Goal: Information Seeking & Learning: Check status

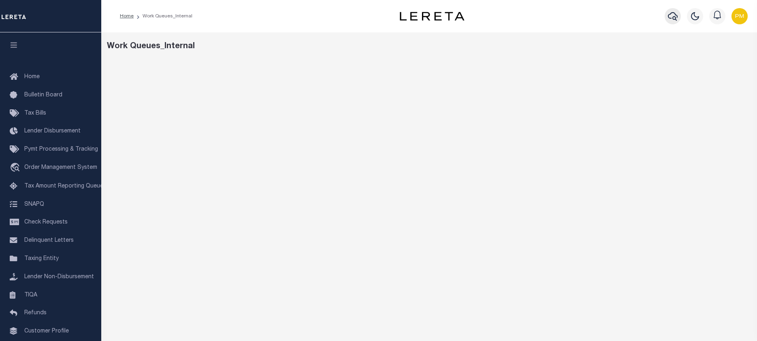
click at [670, 19] on icon "button" at bounding box center [673, 16] width 10 height 10
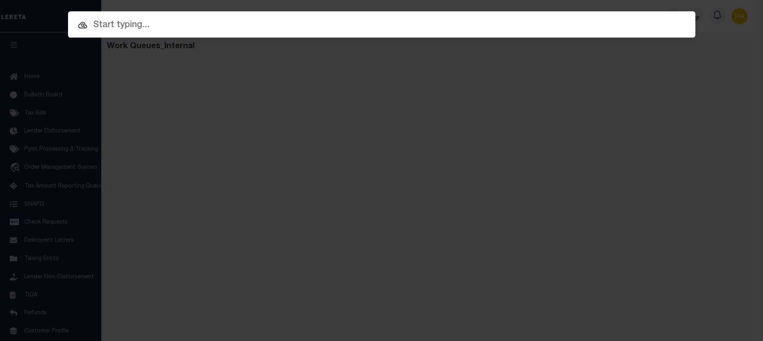
paste input "5426007"
type input "5426007"
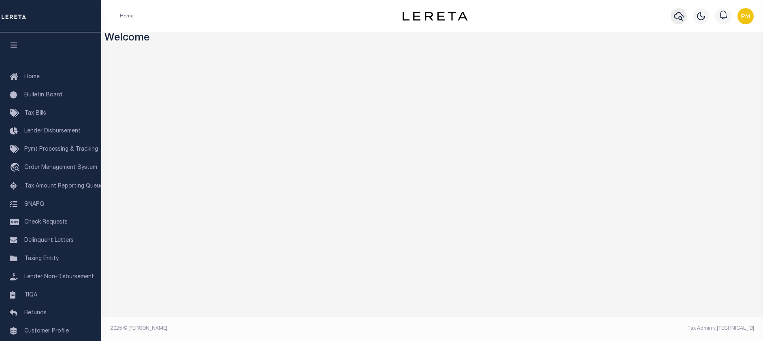
click at [677, 15] on icon "button" at bounding box center [679, 16] width 10 height 10
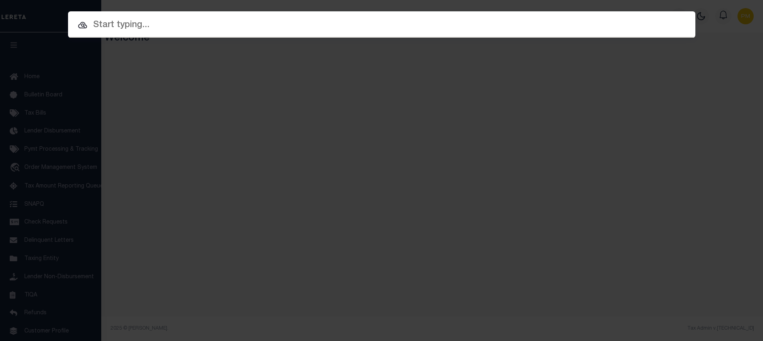
paste input "5426007"
type input "5426007"
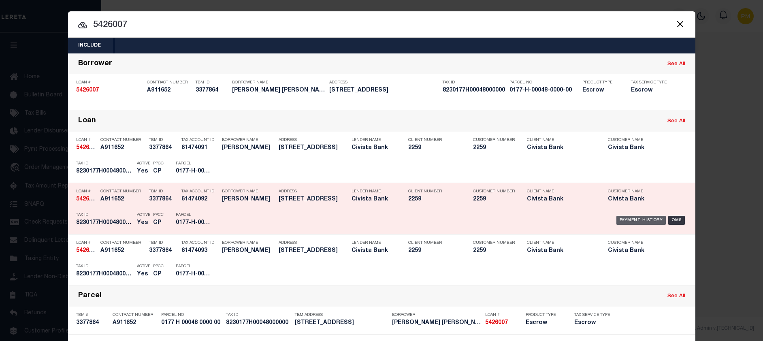
click at [656, 221] on div "Payment History" at bounding box center [642, 220] width 50 height 9
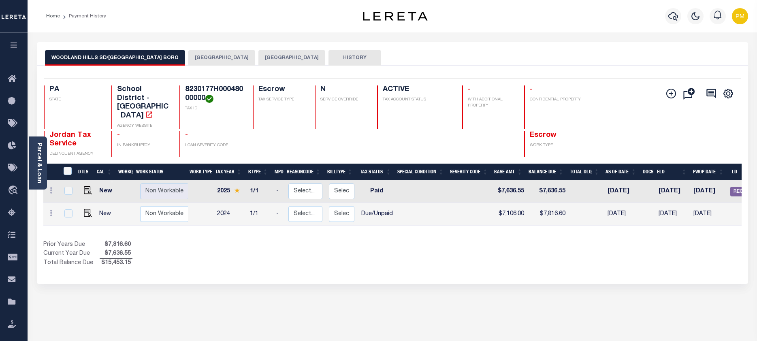
click at [258, 59] on button "ALLEGHENY COUNTY" at bounding box center [291, 57] width 67 height 15
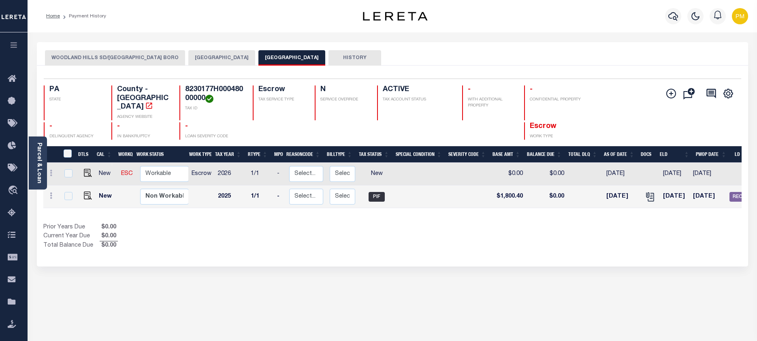
click at [199, 58] on button "EDGEWOOD BOROUGH" at bounding box center [221, 57] width 67 height 15
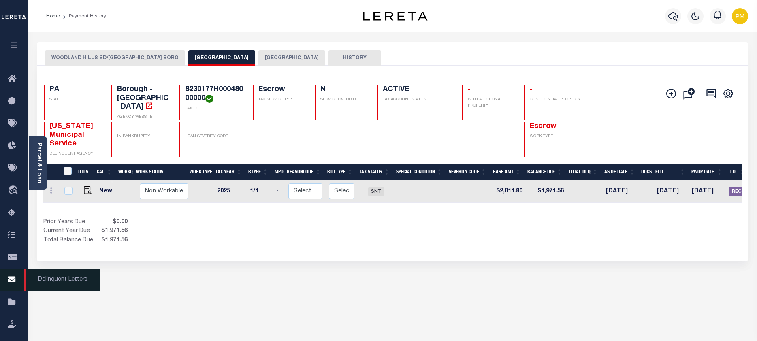
click at [12, 280] on icon at bounding box center [14, 280] width 13 height 10
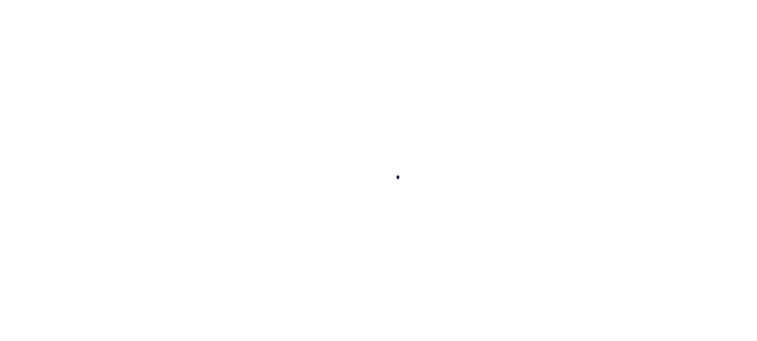
scroll to position [53, 0]
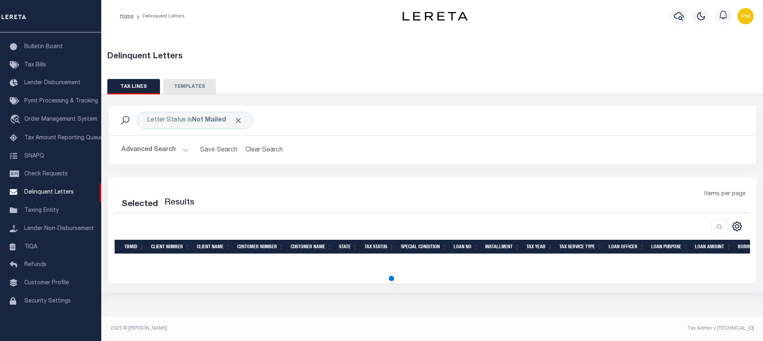
click at [184, 152] on button "Advanced Search" at bounding box center [155, 150] width 67 height 16
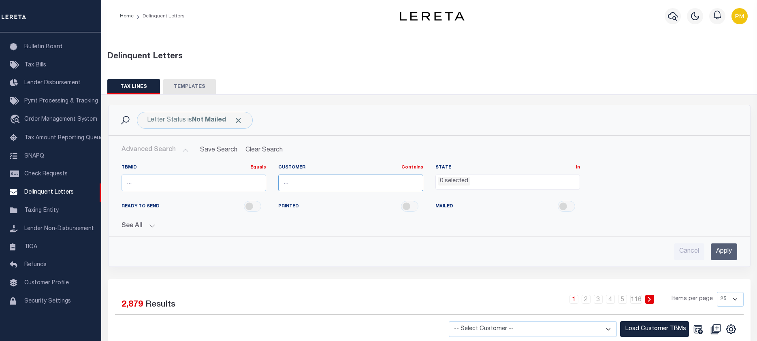
click at [285, 184] on input "text" at bounding box center [350, 183] width 145 height 17
type input "glacier Bancorp c"
click at [151, 228] on button "See All" at bounding box center [430, 226] width 616 height 8
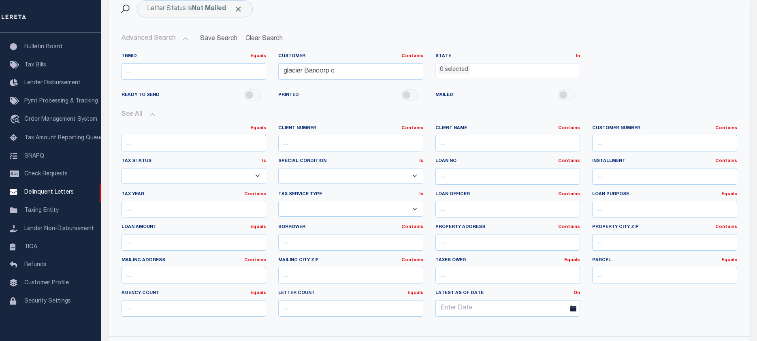
scroll to position [122, 0]
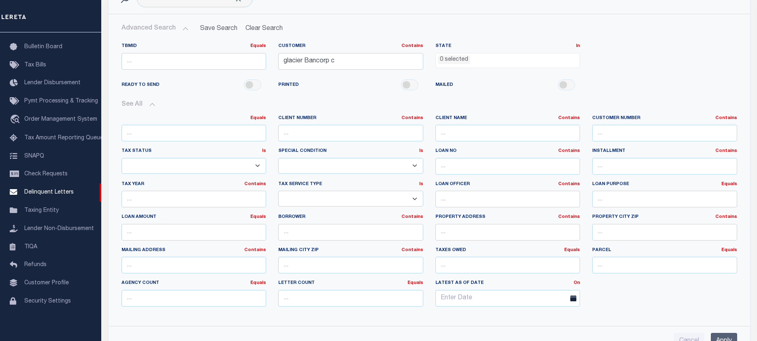
click at [543, 60] on ul "0 selected" at bounding box center [508, 58] width 144 height 11
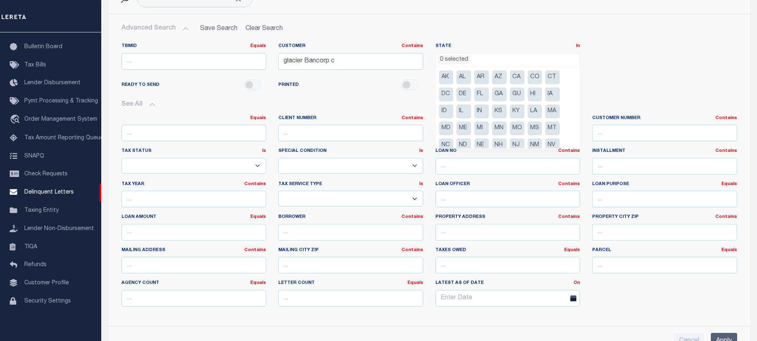
click at [555, 78] on li "CT" at bounding box center [552, 77] width 15 height 14
select select "CT"
click at [532, 94] on li "HI" at bounding box center [535, 95] width 15 height 14
click at [461, 111] on li "IL" at bounding box center [464, 112] width 15 height 14
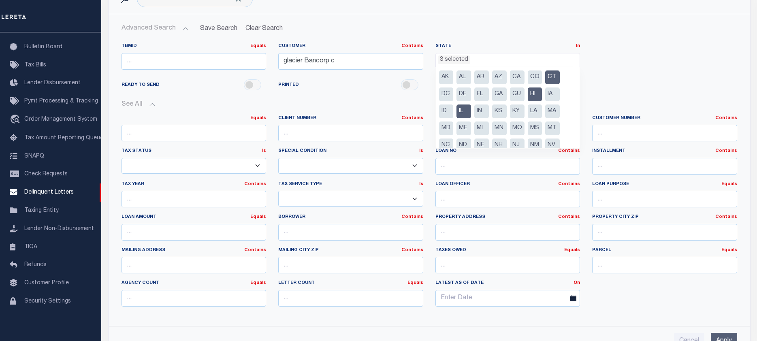
click at [552, 113] on li "MA" at bounding box center [552, 112] width 15 height 14
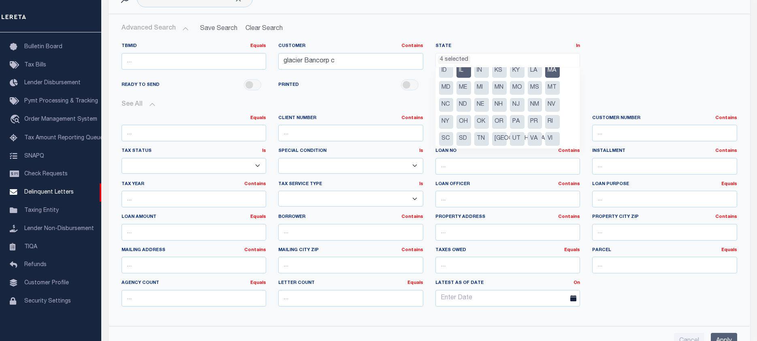
click at [515, 105] on li "NJ" at bounding box center [517, 105] width 15 height 14
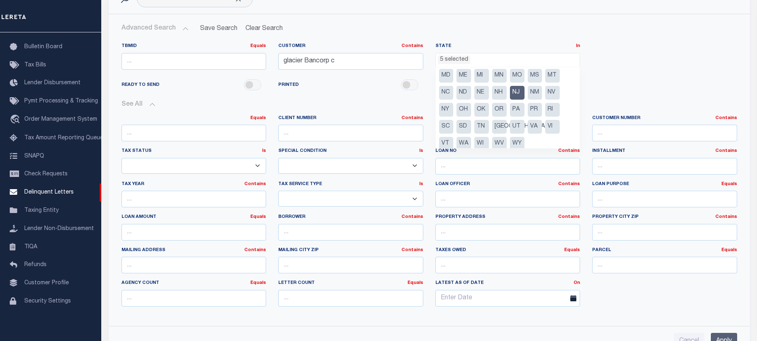
scroll to position [58, 0]
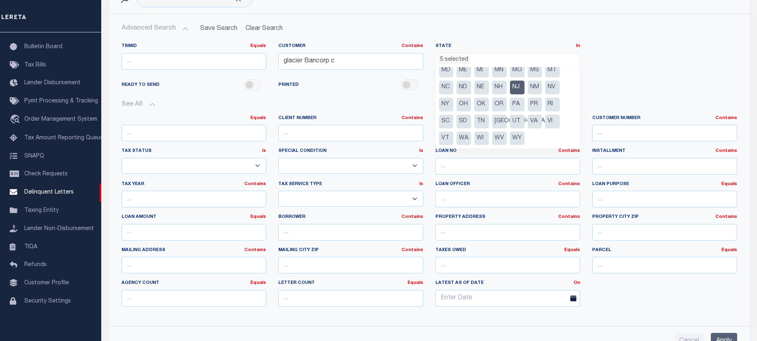
click at [479, 137] on li "WI" at bounding box center [481, 139] width 15 height 14
click at [720, 338] on input "Apply" at bounding box center [724, 341] width 26 height 17
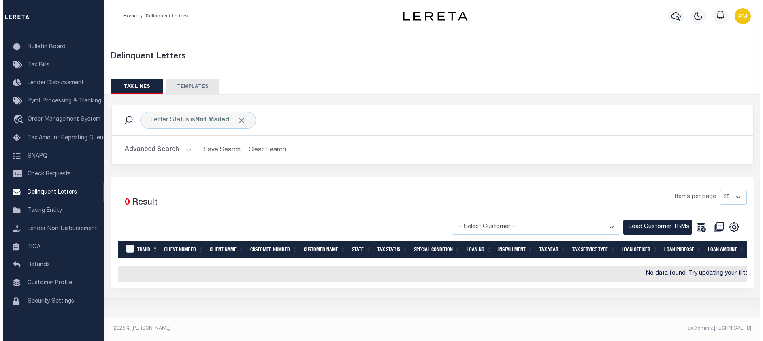
scroll to position [0, 0]
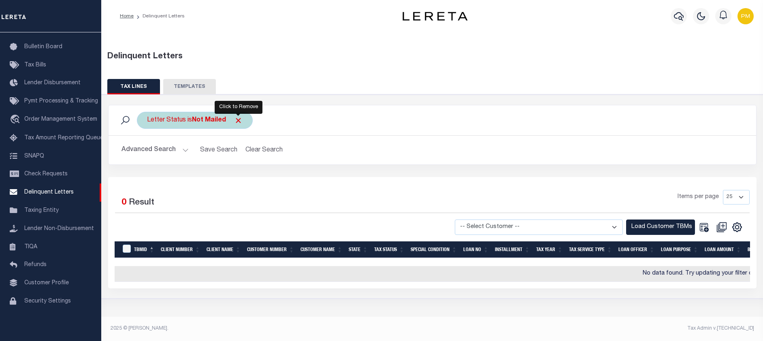
click at [239, 121] on span "Click to Remove" at bounding box center [238, 120] width 9 height 9
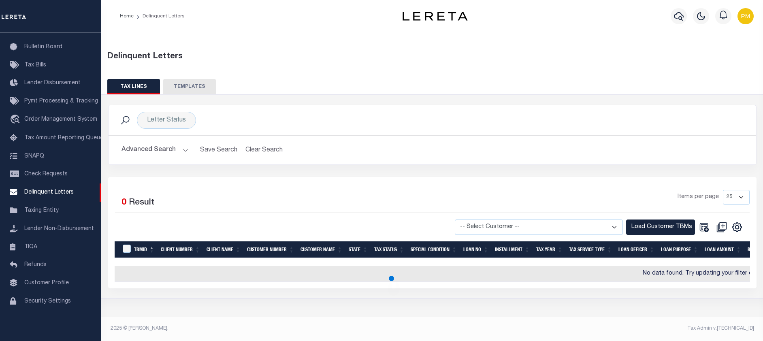
click at [184, 151] on button "Advanced Search" at bounding box center [155, 150] width 67 height 16
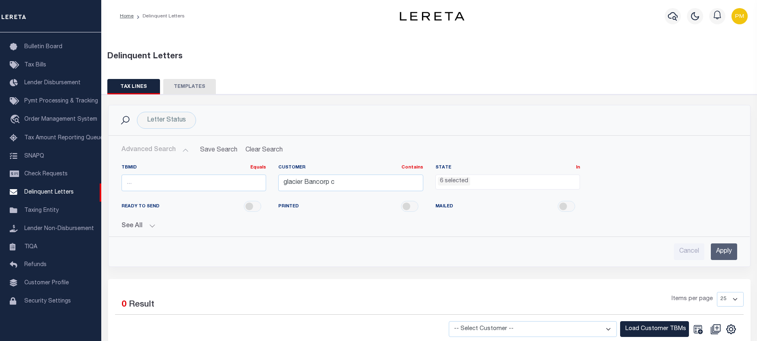
click at [726, 253] on input "Apply" at bounding box center [724, 252] width 26 height 17
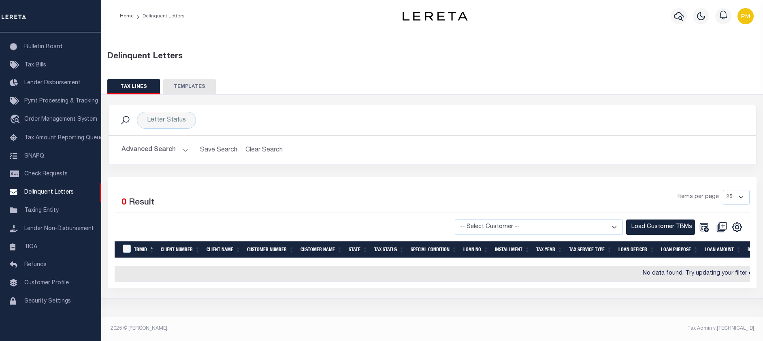
click at [613, 226] on select "-- Select Customer -- Accumatch - Refunds All In Credit Union Amarillo National…" at bounding box center [539, 228] width 168 height 16
select select "2170"
click at [463, 220] on select "-- Select Customer -- Accumatch - Refunds All In Credit Union Amarillo National…" at bounding box center [539, 228] width 168 height 16
click at [660, 226] on button "Load Customer TBMs" at bounding box center [660, 228] width 69 height 16
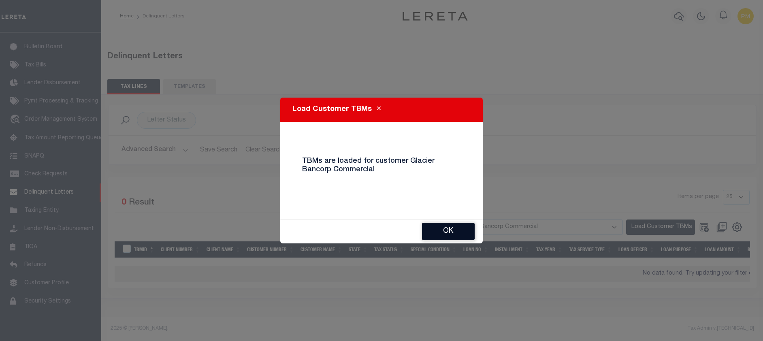
click at [444, 229] on button "Ok" at bounding box center [448, 231] width 53 height 17
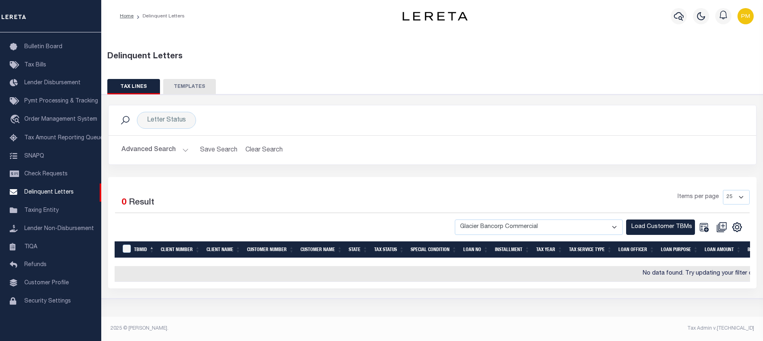
click at [186, 151] on button "Advanced Search" at bounding box center [155, 150] width 67 height 16
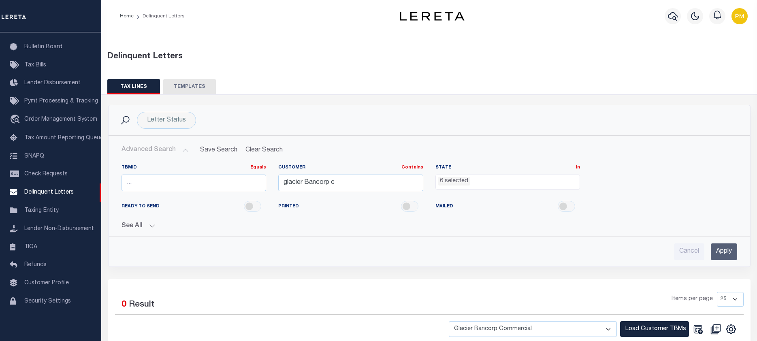
click at [722, 252] on input "Apply" at bounding box center [724, 252] width 26 height 17
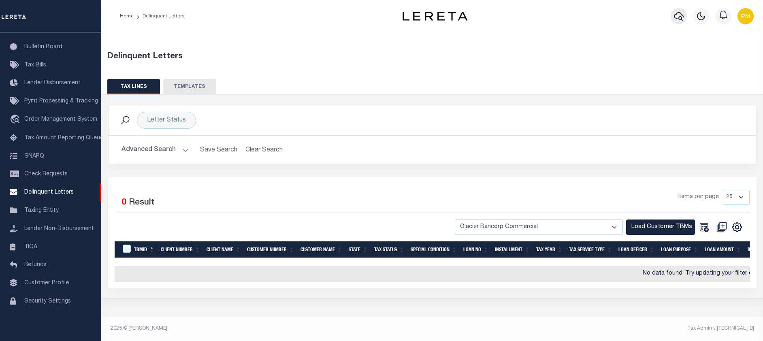
click at [680, 16] on icon "button" at bounding box center [679, 16] width 10 height 10
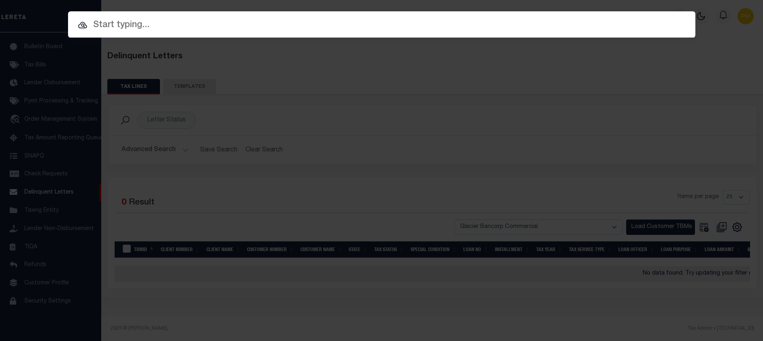
paste input "692007"
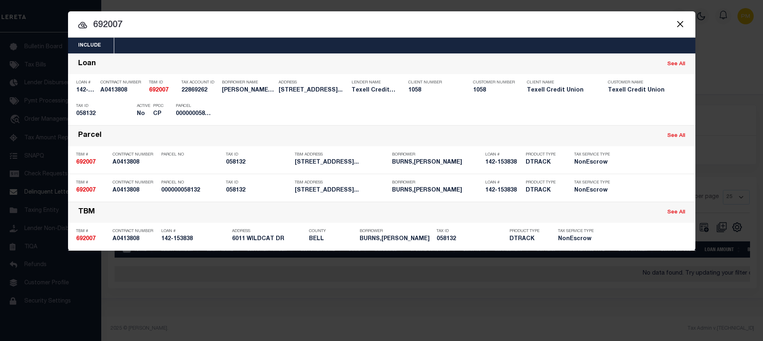
drag, startPoint x: 94, startPoint y: 25, endPoint x: 130, endPoint y: 26, distance: 36.9
click at [130, 26] on input "692007" at bounding box center [382, 25] width 628 height 14
paste input "83291468"
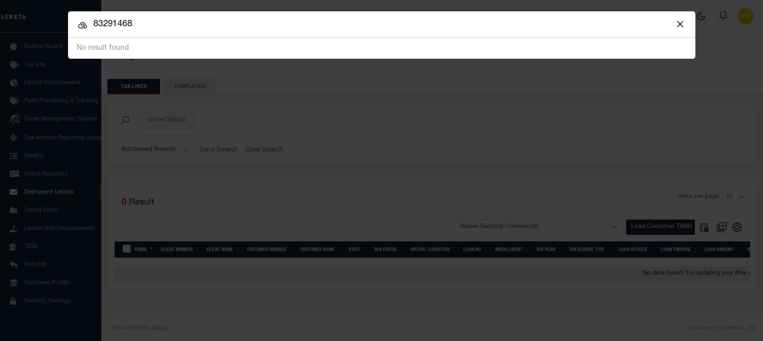
drag, startPoint x: 93, startPoint y: 23, endPoint x: 140, endPoint y: 23, distance: 47.4
click at [140, 23] on input "83291468" at bounding box center [382, 24] width 628 height 14
paste input "0080002299065"
drag, startPoint x: 94, startPoint y: 24, endPoint x: 170, endPoint y: 24, distance: 75.8
click at [170, 24] on input "00800022990658" at bounding box center [382, 24] width 628 height 14
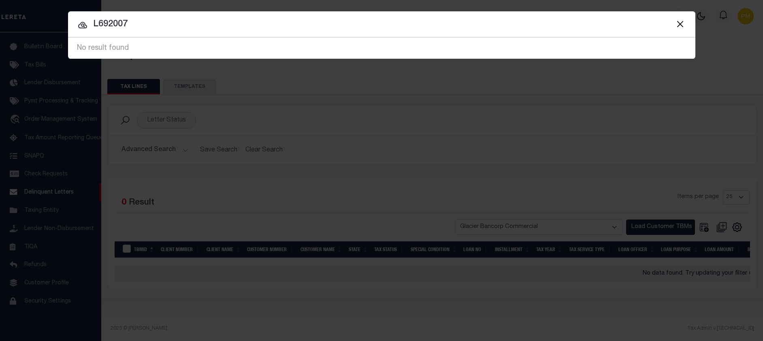
drag, startPoint x: 94, startPoint y: 25, endPoint x: 137, endPoint y: 26, distance: 43.4
click at [137, 26] on input "L692007" at bounding box center [382, 24] width 628 height 14
paste input "83291468"
type input "83291468"
click at [680, 24] on button "Close" at bounding box center [680, 24] width 11 height 11
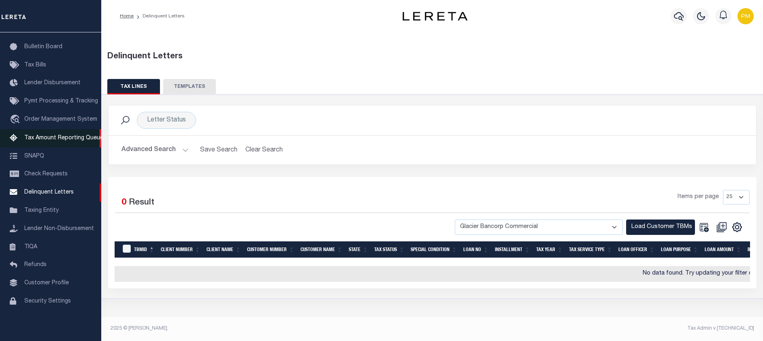
click at [36, 135] on span "Tax Amount Reporting Queue" at bounding box center [63, 138] width 79 height 6
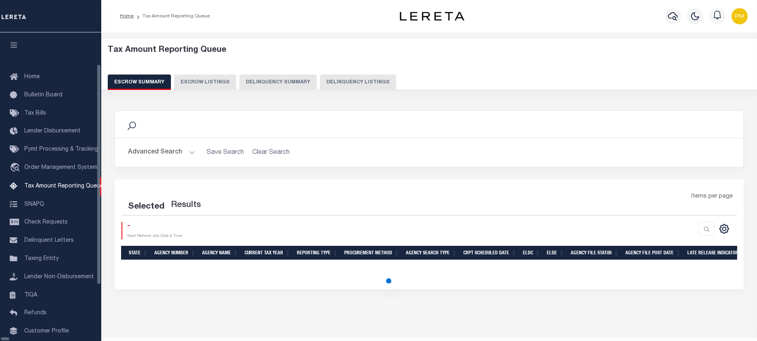
select select "100"
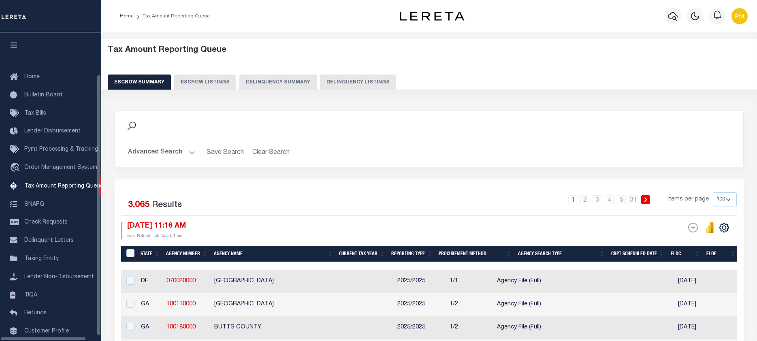
scroll to position [47, 0]
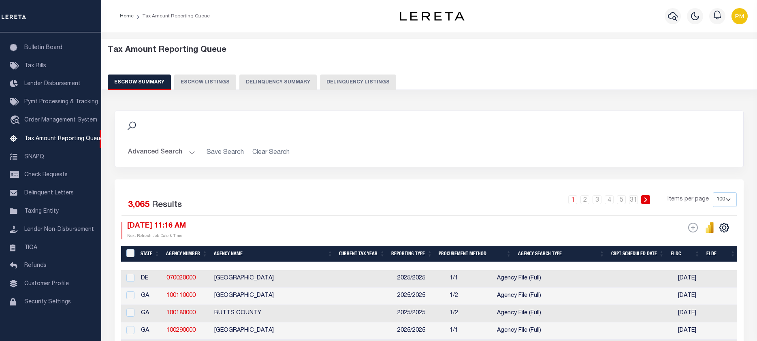
click at [342, 81] on button "Delinquency Listings" at bounding box center [358, 82] width 76 height 15
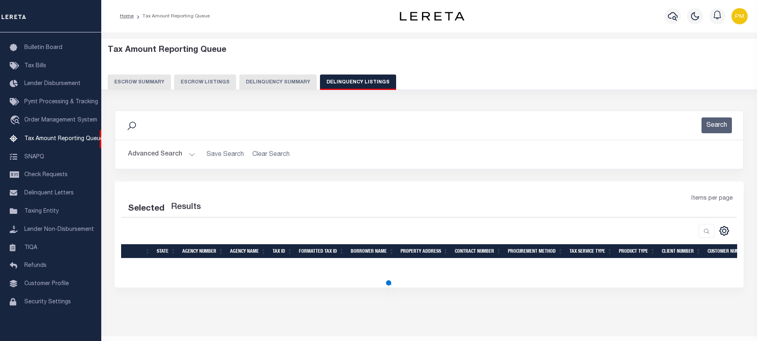
select select "100"
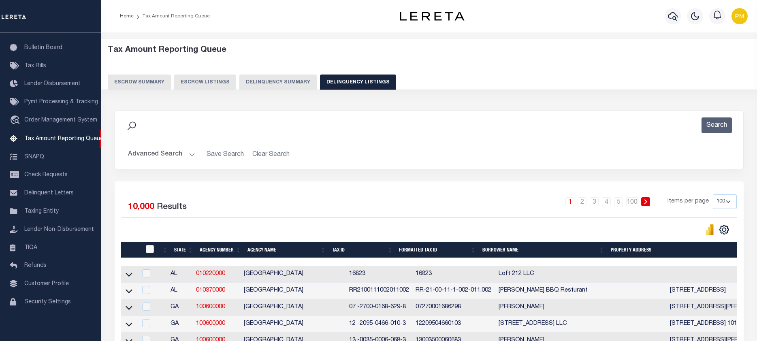
click at [258, 81] on button "Delinquency Summary" at bounding box center [277, 82] width 77 height 15
select select
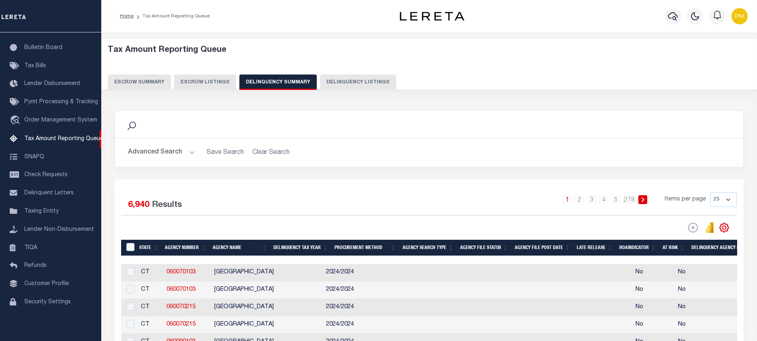
click at [190, 152] on button "Advanced Search" at bounding box center [161, 153] width 67 height 16
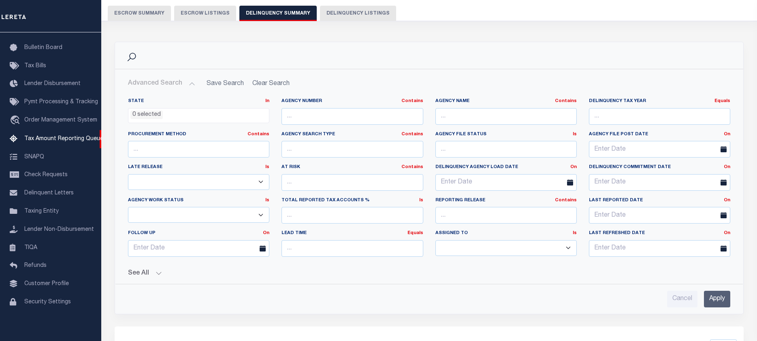
scroll to position [81, 0]
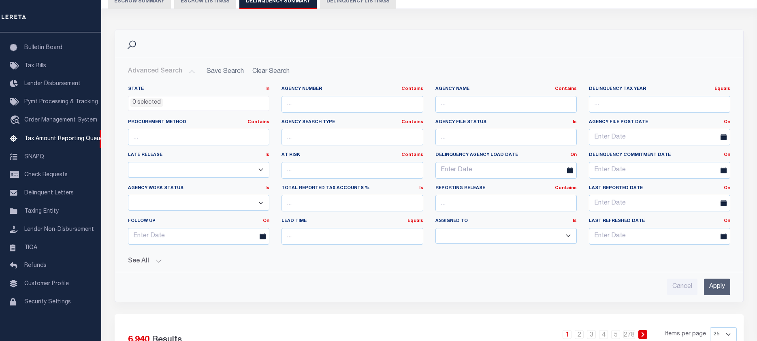
click at [159, 260] on button "See All" at bounding box center [429, 262] width 602 height 8
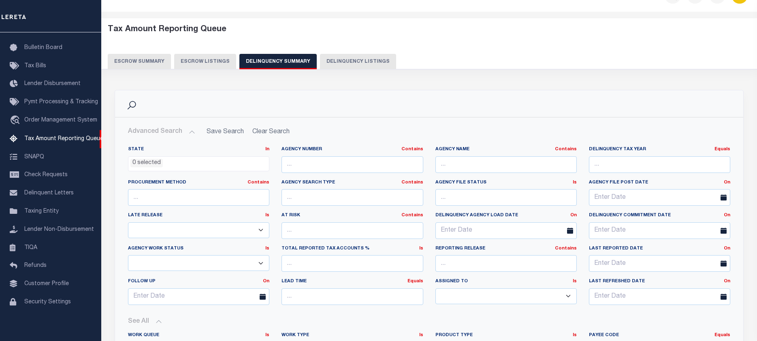
scroll to position [41, 0]
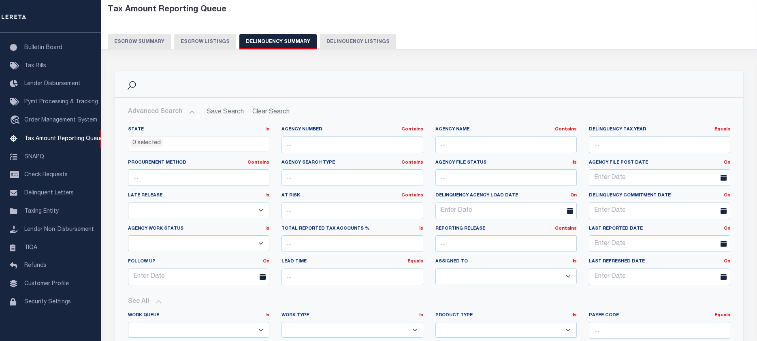
click at [337, 42] on button "Delinquency Listings" at bounding box center [358, 41] width 76 height 15
select select
select select "100"
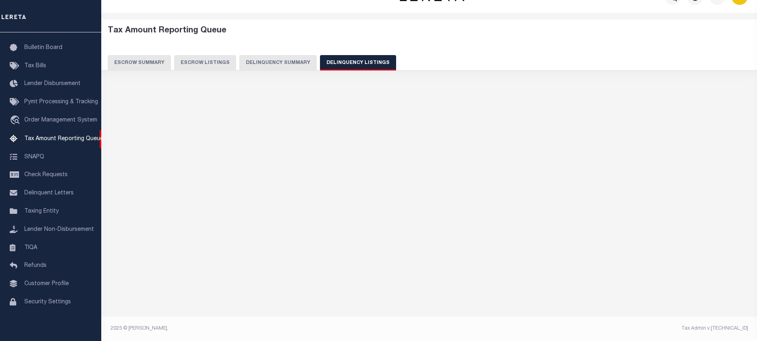
scroll to position [19, 0]
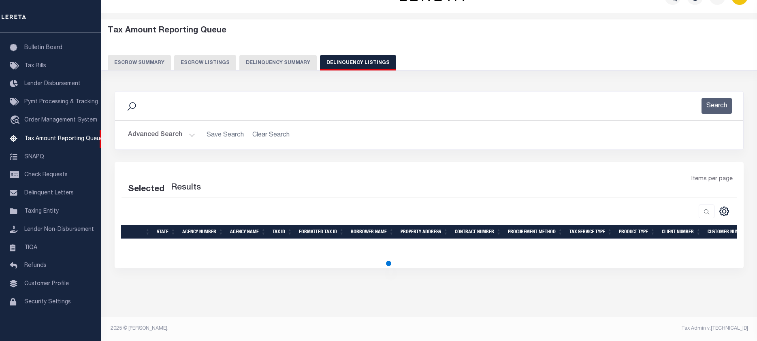
drag, startPoint x: 189, startPoint y: 136, endPoint x: 191, endPoint y: 152, distance: 16.3
click at [189, 138] on button "Advanced Search" at bounding box center [161, 135] width 67 height 16
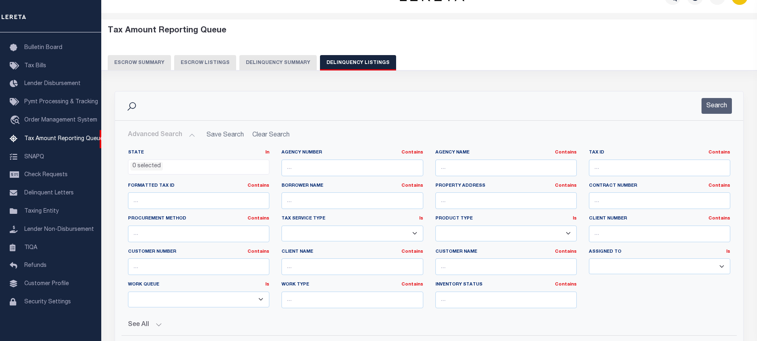
select select "100"
click at [595, 203] on input "text" at bounding box center [659, 200] width 141 height 17
type input "83291468"
click at [716, 109] on button "Search" at bounding box center [717, 106] width 30 height 16
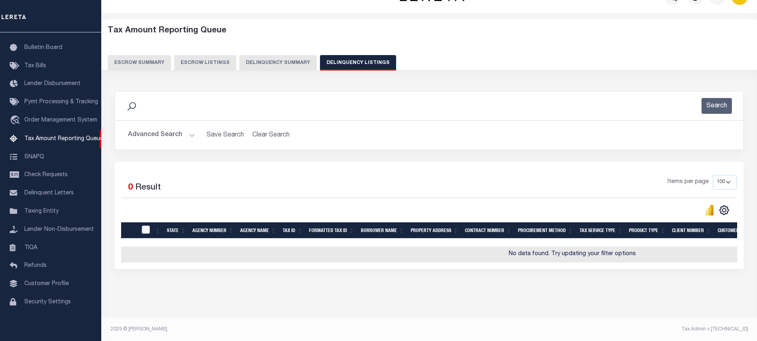
click at [192, 136] on button "Advanced Search" at bounding box center [161, 135] width 67 height 16
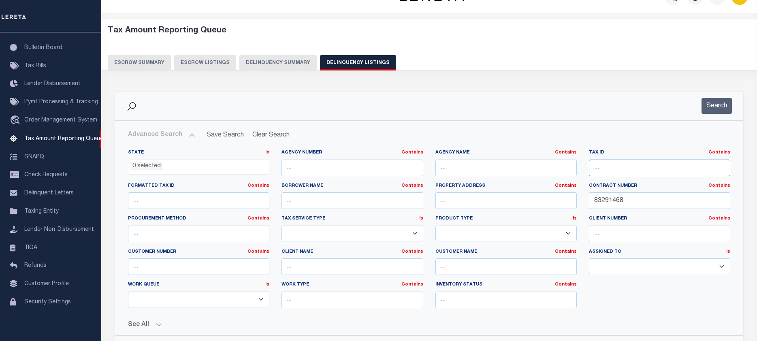
click at [594, 169] on input "text" at bounding box center [659, 168] width 141 height 17
paste input "00800022990658"
type input "00800022990658"
drag, startPoint x: 627, startPoint y: 201, endPoint x: 570, endPoint y: 200, distance: 57.2
click at [570, 200] on div "State In In AK AL AR AZ CA CO CT DC DE FL GA GU HI IA ID IL IN KS KY LA MA MD M…" at bounding box center [429, 232] width 615 height 165
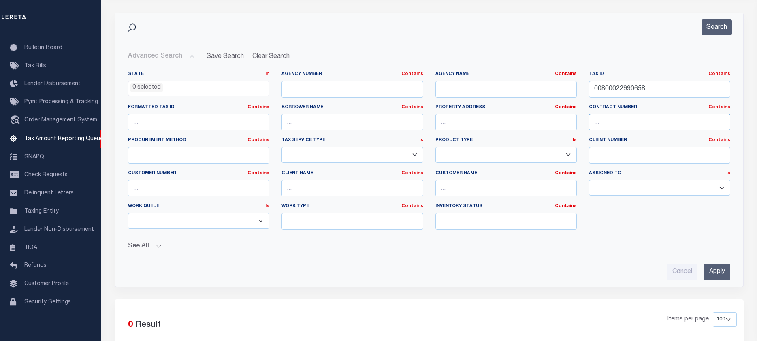
scroll to position [141, 0]
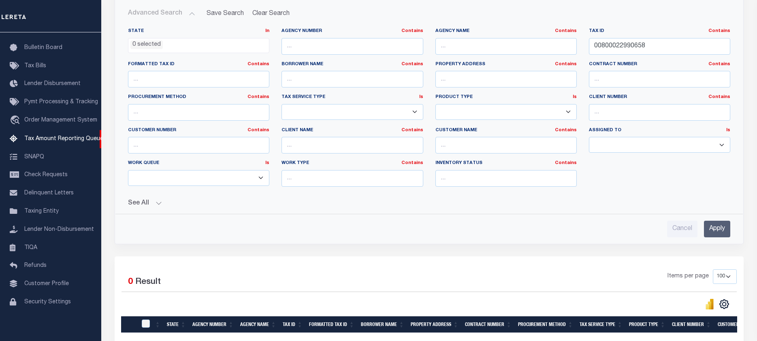
click at [718, 229] on input "Apply" at bounding box center [717, 229] width 26 height 17
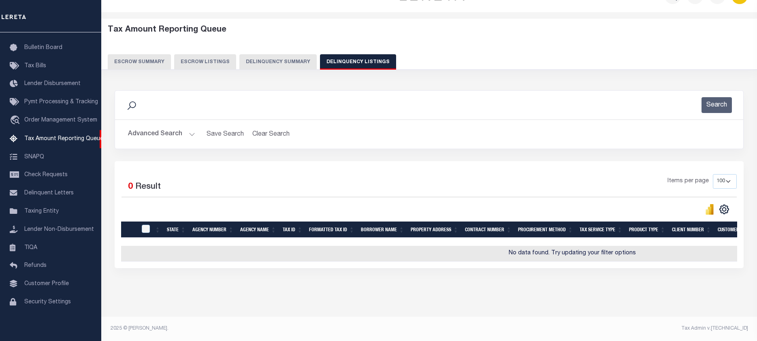
scroll to position [27, 0]
click at [194, 56] on button "Escrow Listings" at bounding box center [205, 61] width 62 height 15
select select
select select "100"
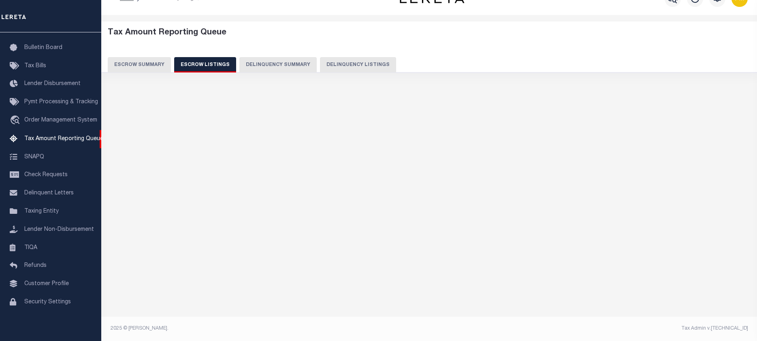
select select "100"
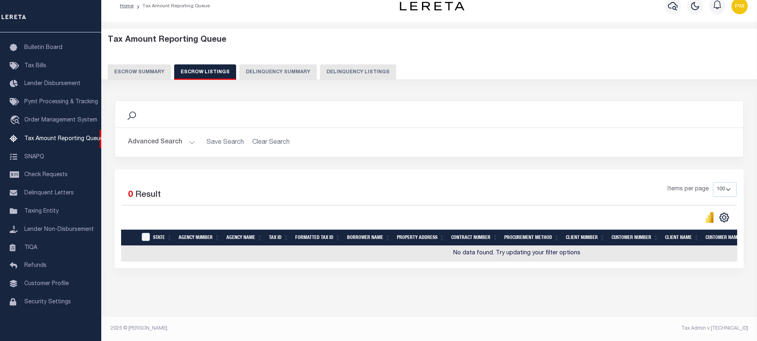
scroll to position [25, 0]
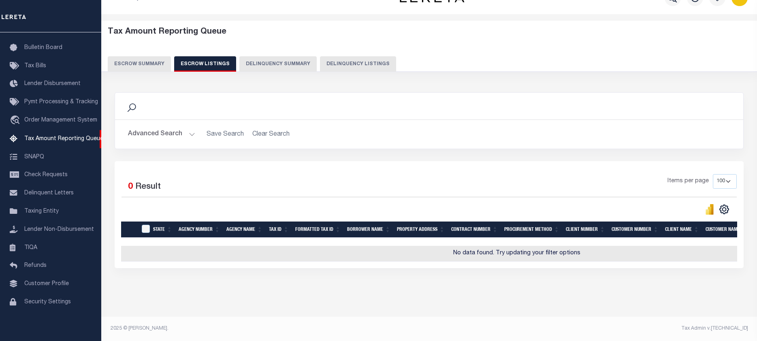
click at [190, 129] on button "Advanced Search" at bounding box center [161, 134] width 67 height 16
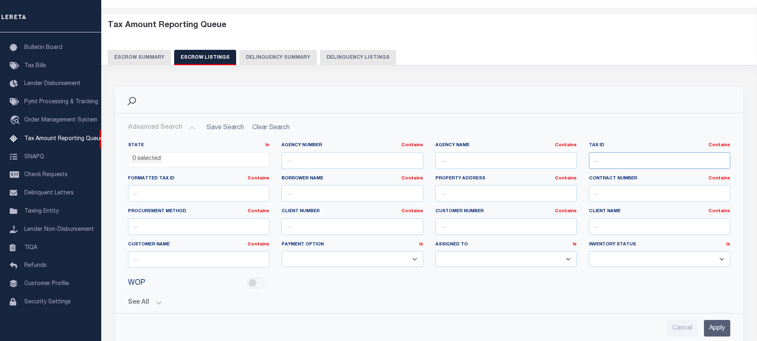
click at [594, 162] on input "text" at bounding box center [659, 160] width 141 height 17
paste input "00800022990658"
type input "00800022990658"
click at [713, 329] on input "Apply" at bounding box center [717, 328] width 26 height 17
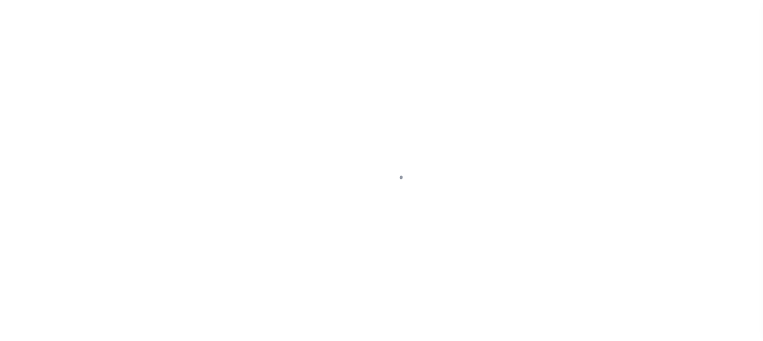
scroll to position [53, 0]
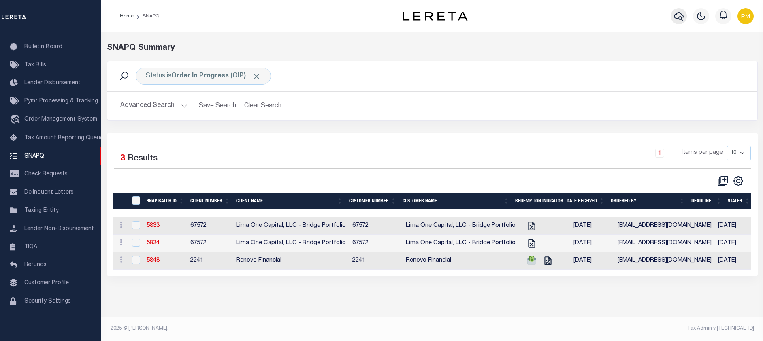
click at [682, 20] on icon "button" at bounding box center [679, 16] width 10 height 9
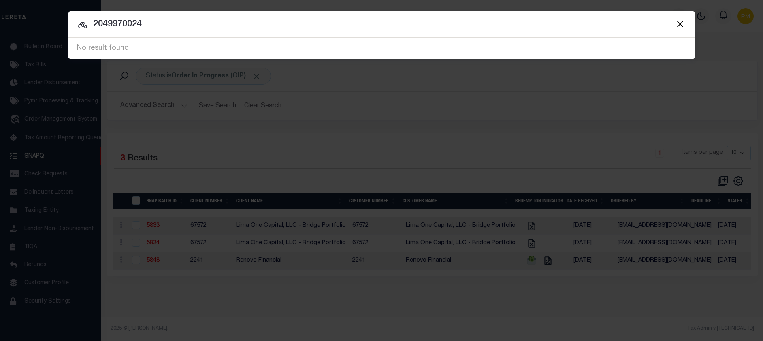
drag, startPoint x: 148, startPoint y: 24, endPoint x: 82, endPoint y: 23, distance: 66.1
click at [82, 38] on div "2049970024 No result found" at bounding box center [382, 48] width 628 height 21
type input "102730"
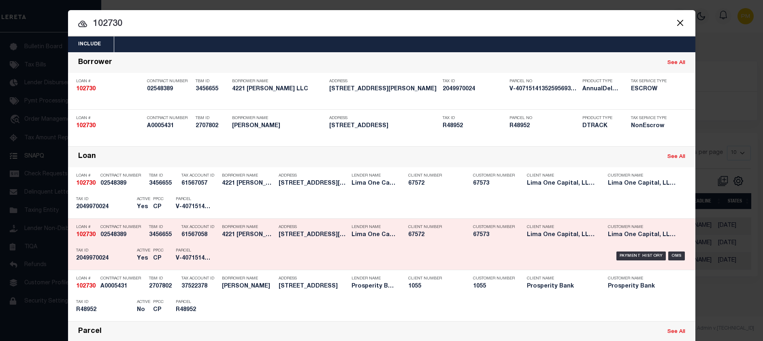
scroll to position [0, 0]
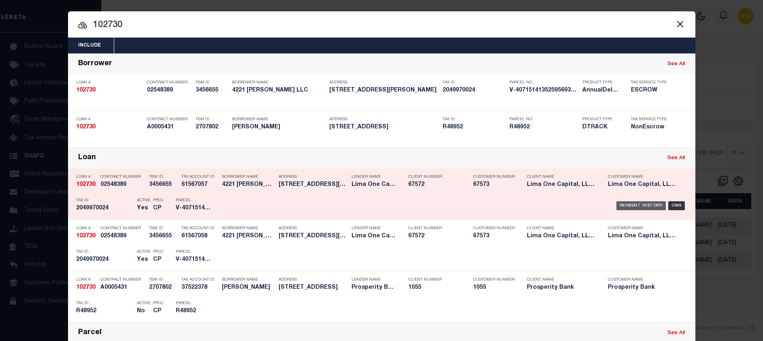
click at [641, 209] on div "Payment History" at bounding box center [642, 205] width 50 height 9
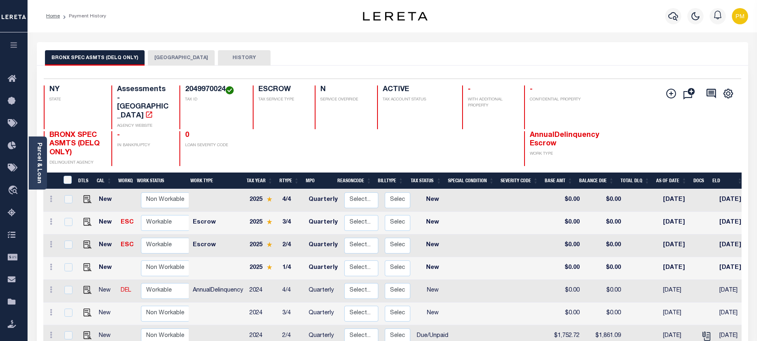
click at [171, 56] on button "[GEOGRAPHIC_DATA]" at bounding box center [181, 57] width 67 height 15
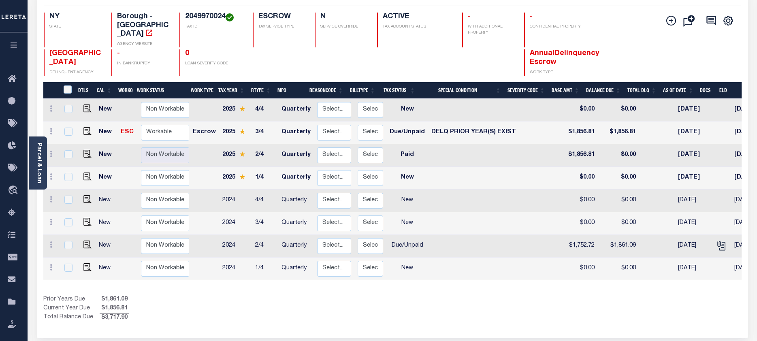
scroll to position [81, 0]
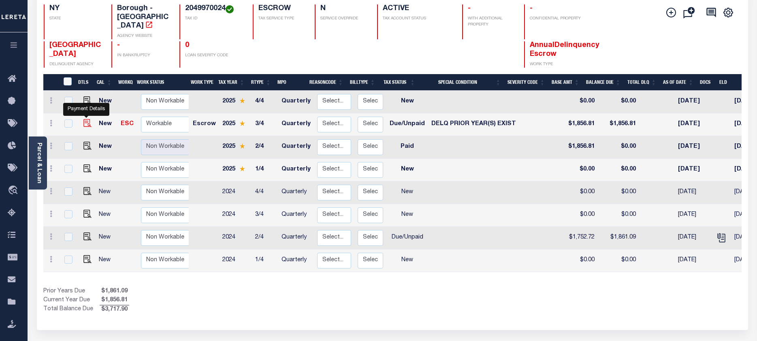
click at [85, 119] on img "" at bounding box center [87, 123] width 8 height 8
checkbox input "true"
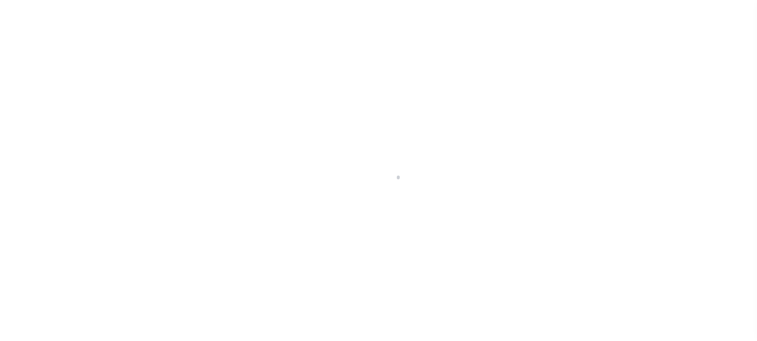
select select "DUE"
select select "18"
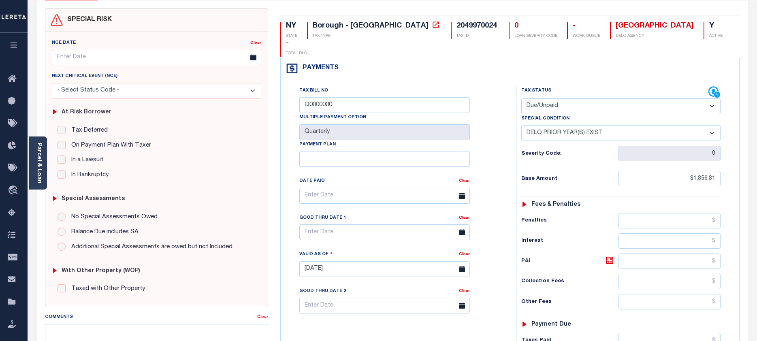
scroll to position [53, 0]
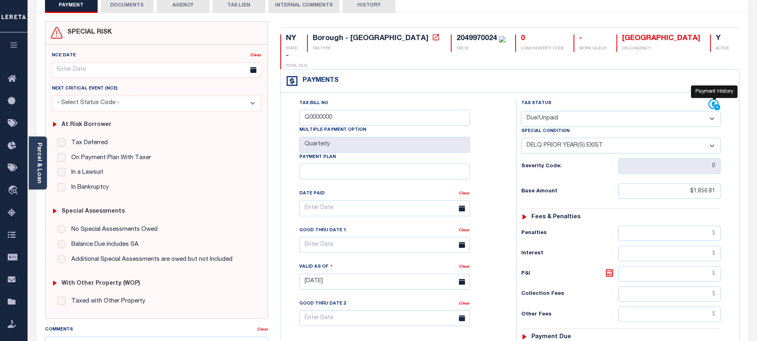
click at [716, 99] on icon at bounding box center [715, 105] width 12 height 12
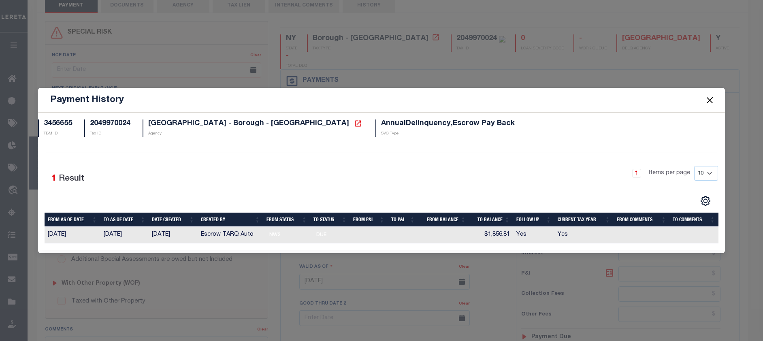
click at [708, 98] on button "Close" at bounding box center [710, 100] width 11 height 11
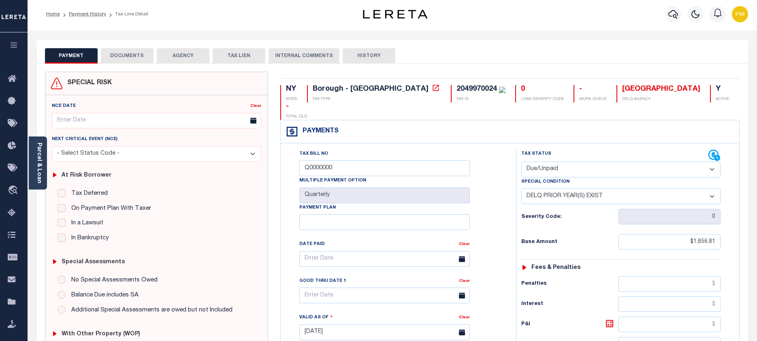
scroll to position [0, 0]
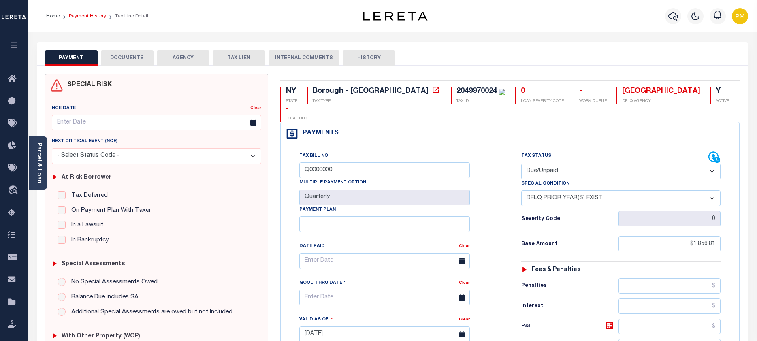
click at [73, 15] on link "Payment History" at bounding box center [87, 16] width 37 height 5
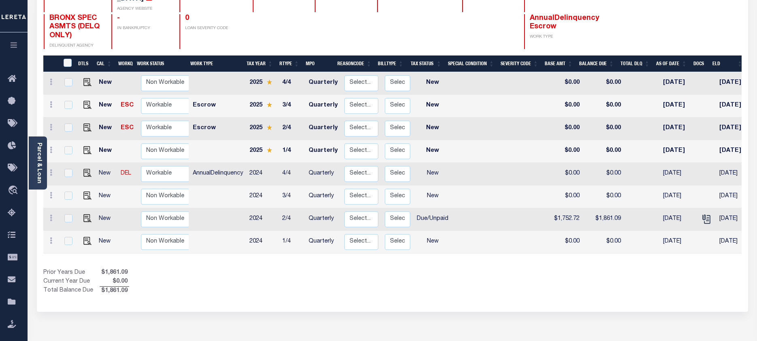
scroll to position [122, 0]
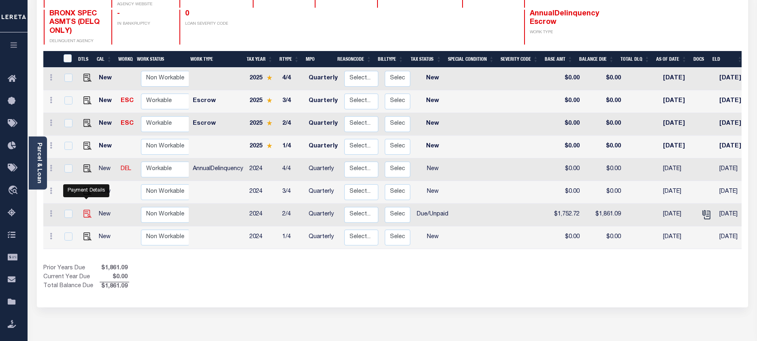
click at [86, 210] on img "" at bounding box center [87, 214] width 8 height 8
checkbox input "true"
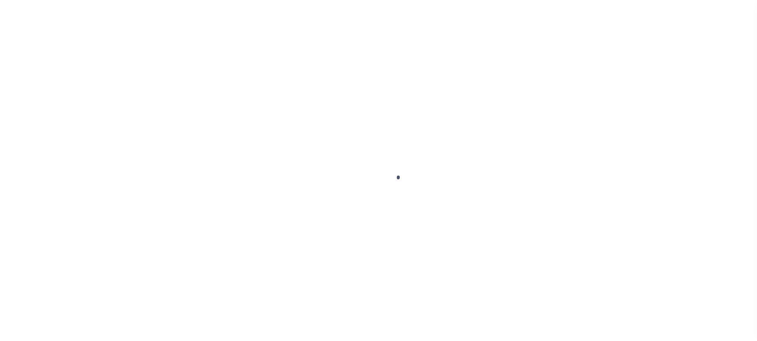
select select "DUE"
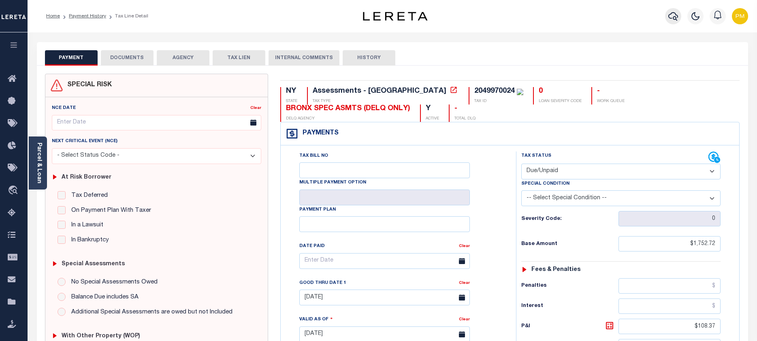
click at [675, 15] on icon "button" at bounding box center [674, 16] width 10 height 10
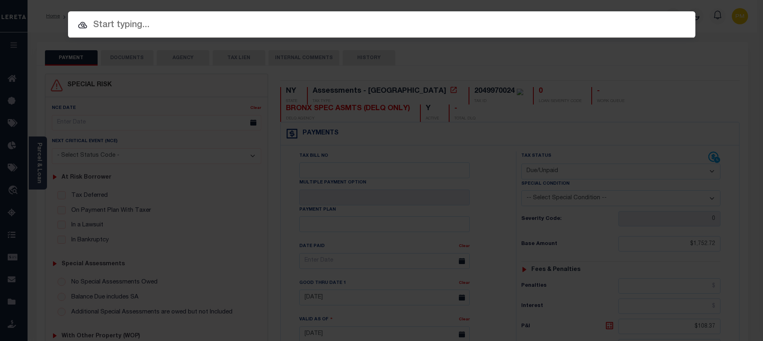
paste input "6620100006-1"
type input "6620100006-1"
